Goal: Check status: Check status

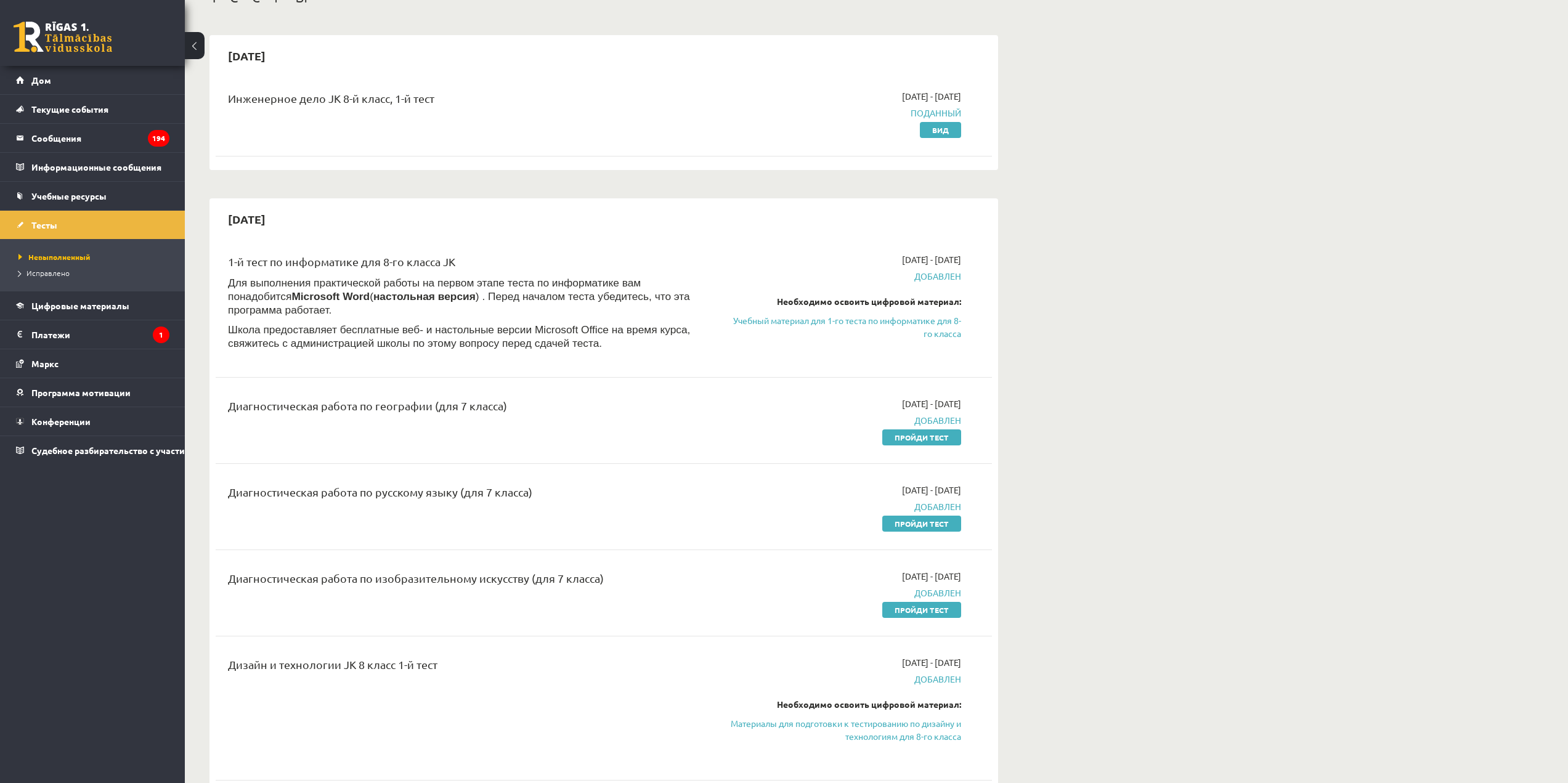
scroll to position [0, 25]
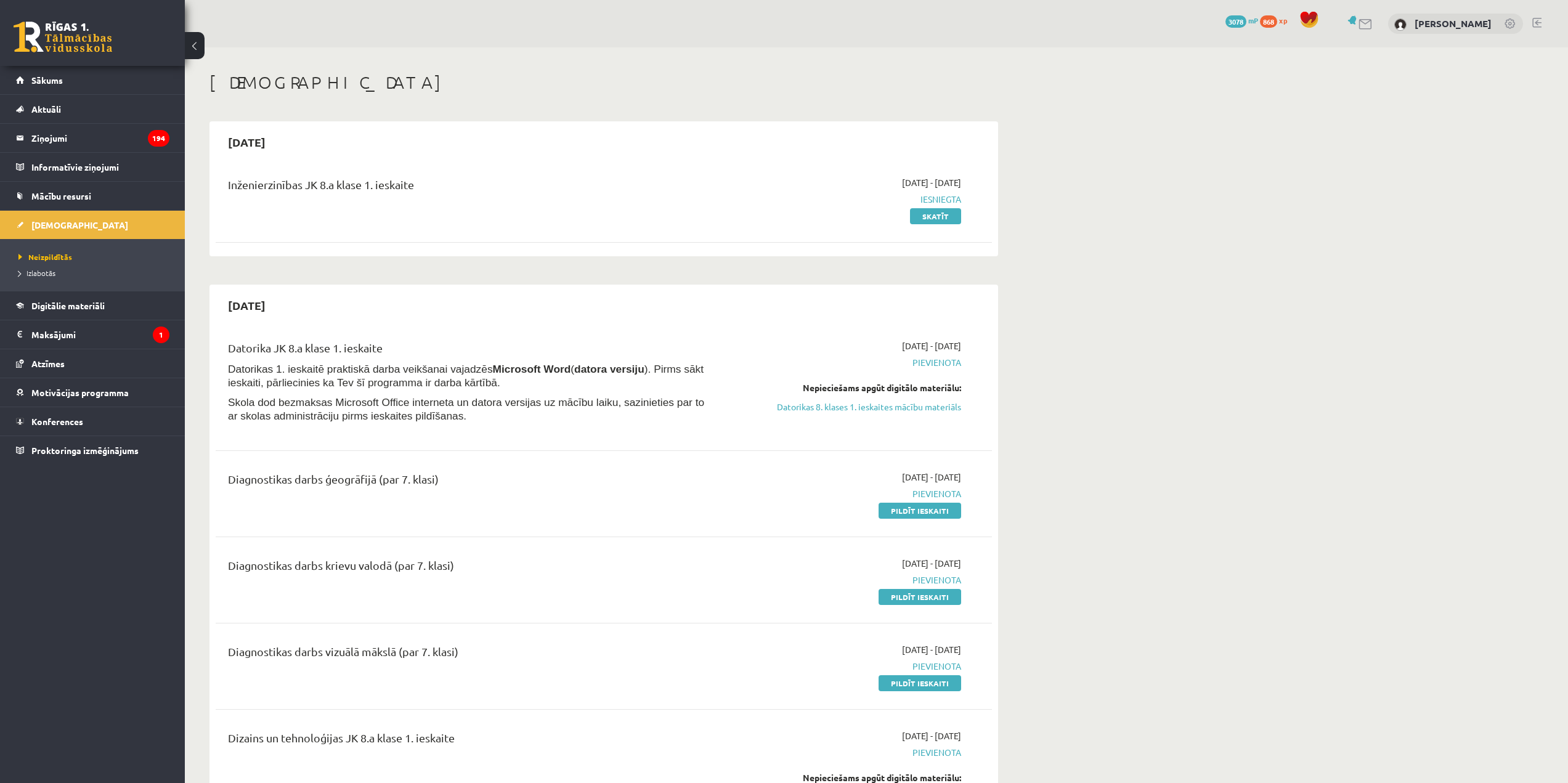
scroll to position [87, 0]
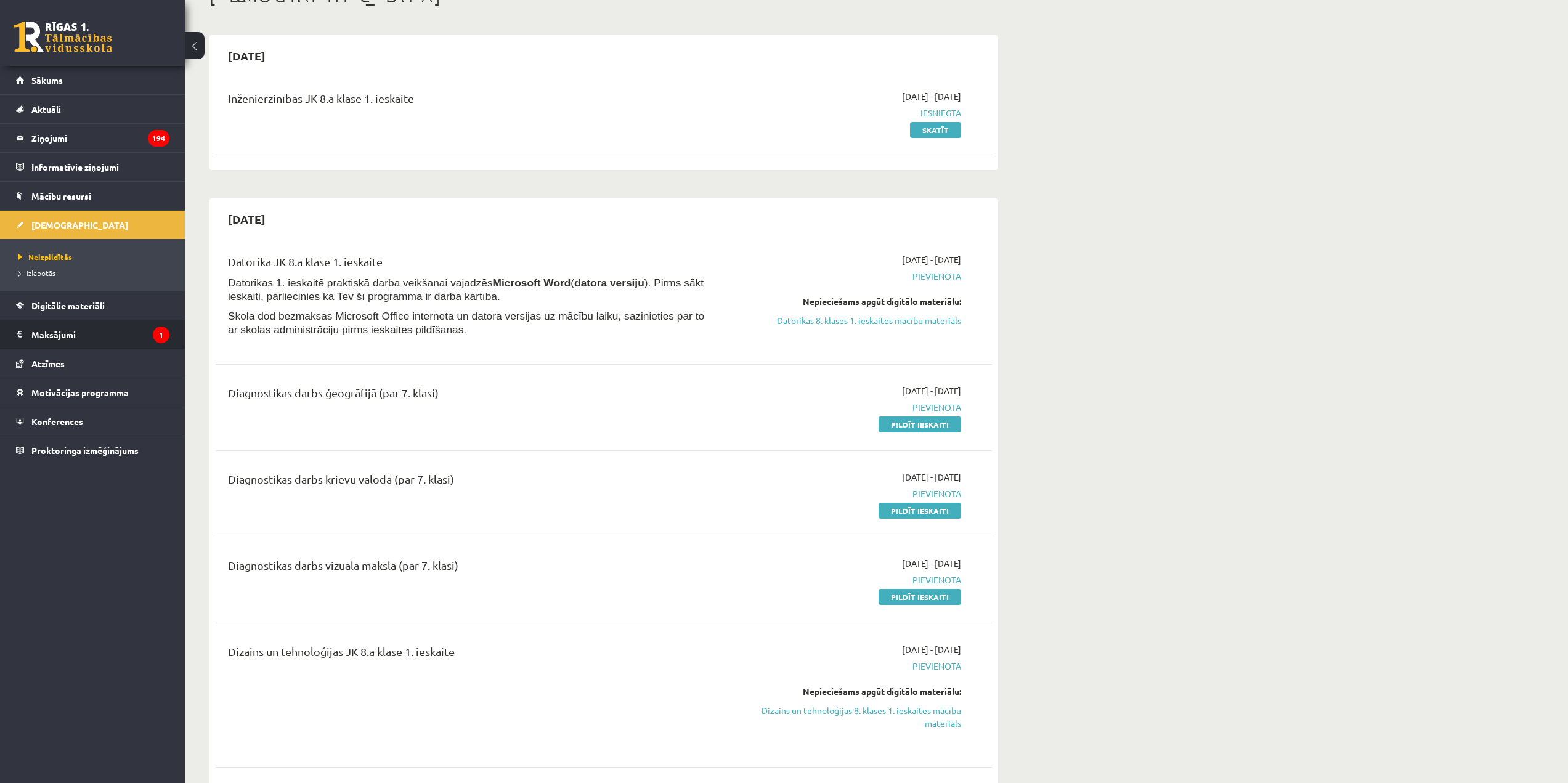
click at [129, 331] on legend "Maksājumi 1" at bounding box center [101, 335] width 138 height 28
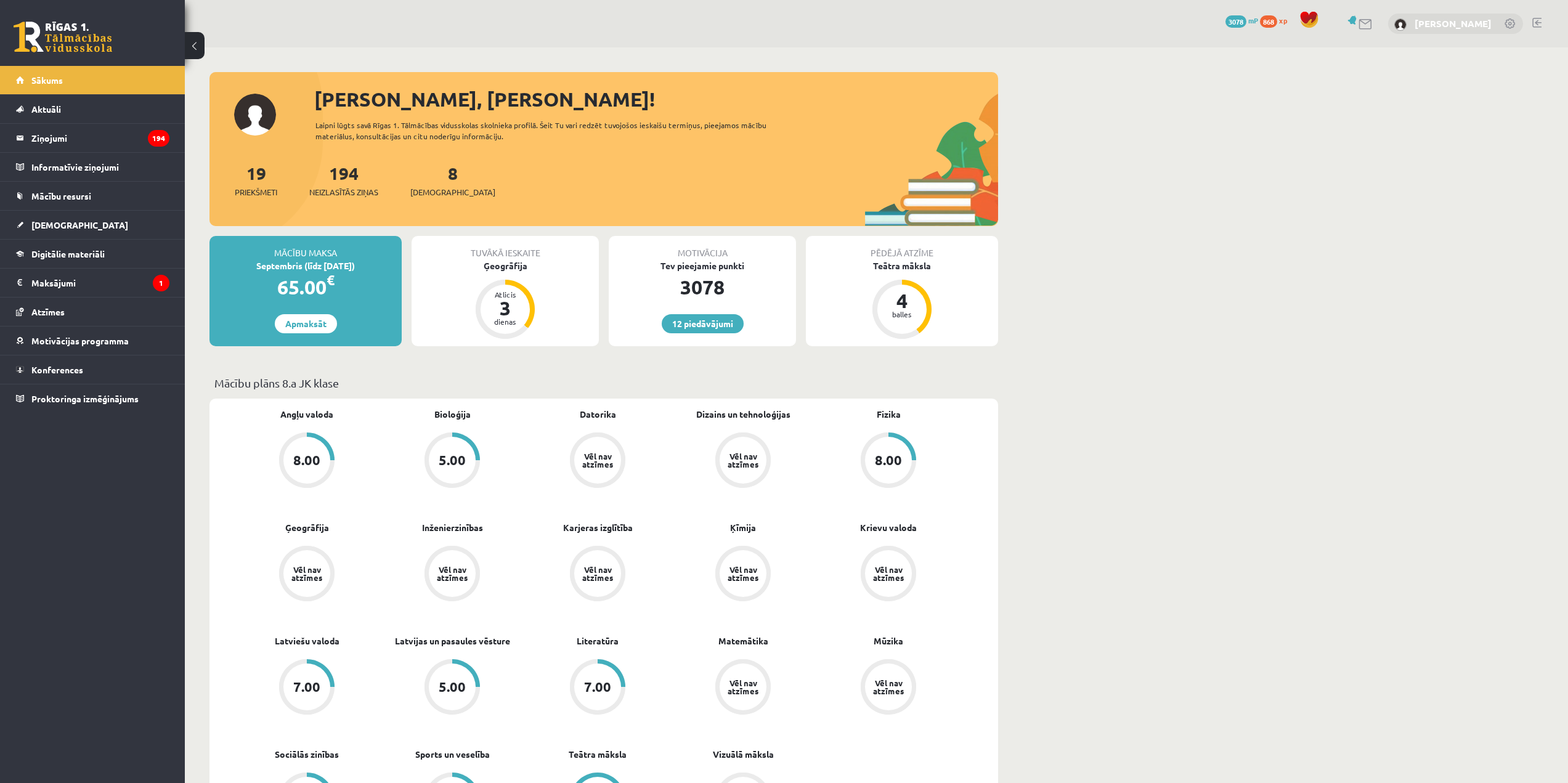
click at [1469, 18] on link "[PERSON_NAME]" at bounding box center [1453, 23] width 77 height 12
